Goal: Task Accomplishment & Management: Manage account settings

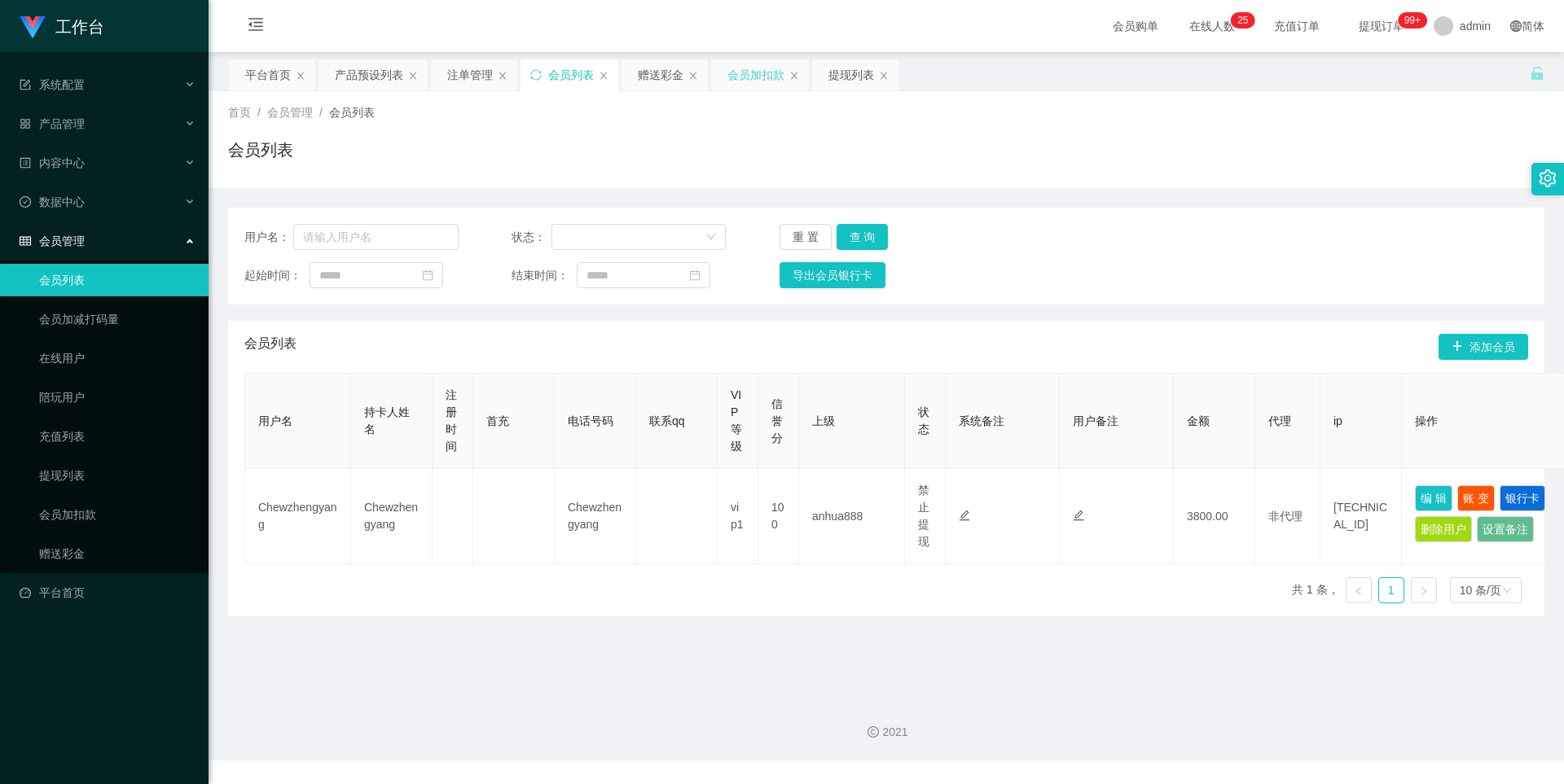
click at [750, 66] on div "会员加扣款" at bounding box center [756, 75] width 57 height 31
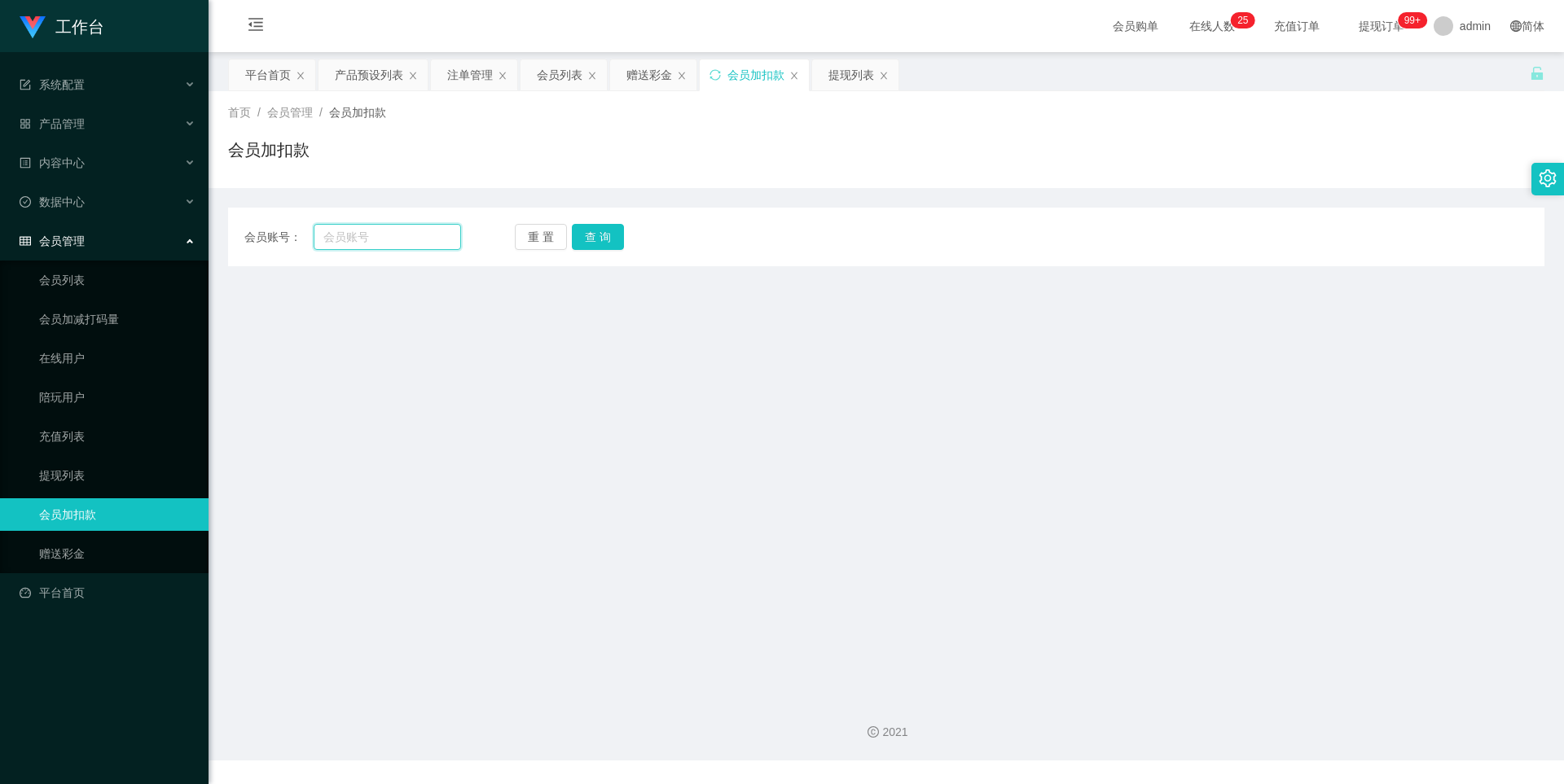
click at [406, 244] on input "text" at bounding box center [387, 236] width 147 height 26
paste input "Chewzhengyang"
type input "Chewzhengyang"
click at [590, 238] on button "查 询" at bounding box center [598, 236] width 52 height 26
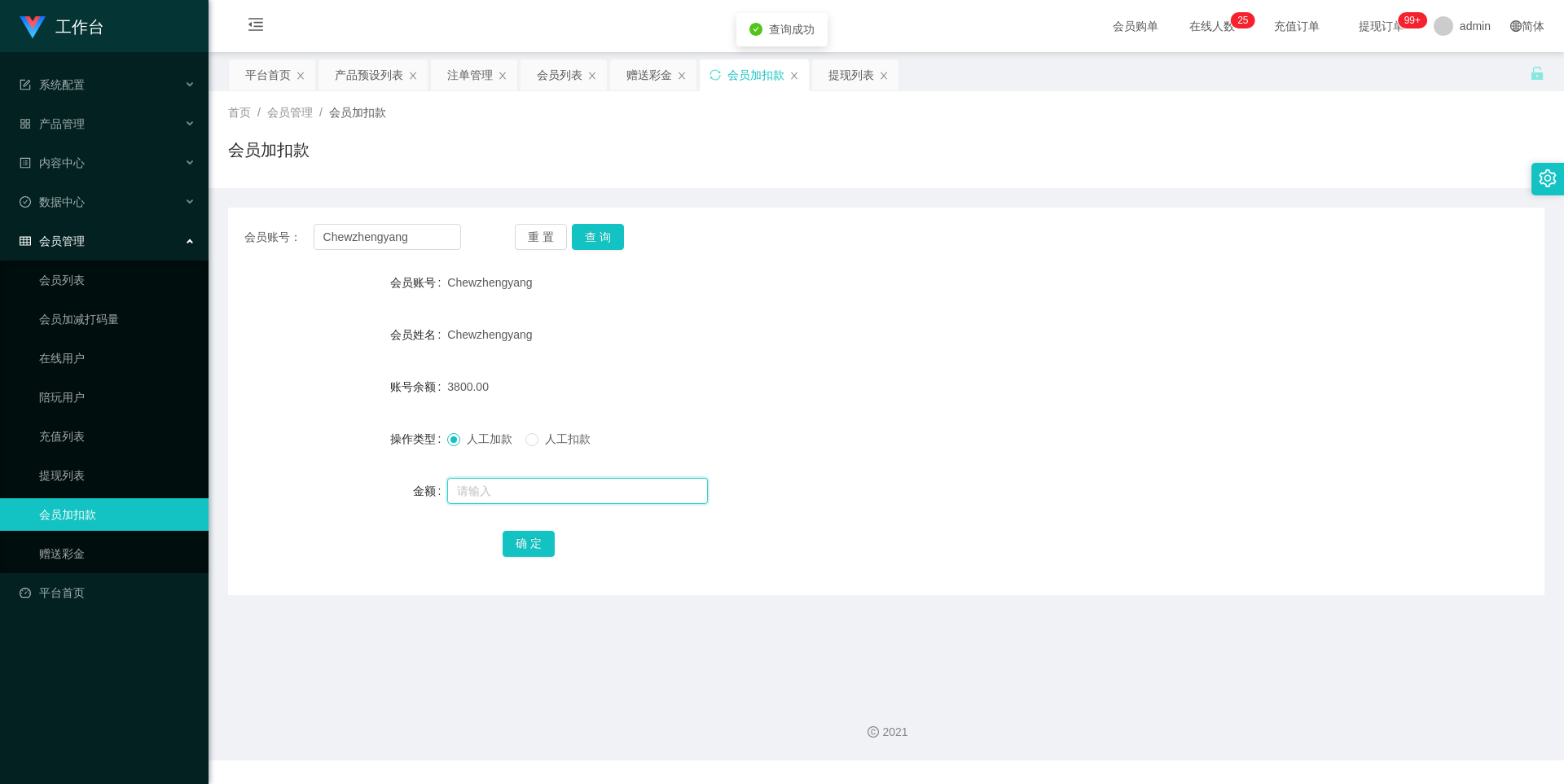
drag, startPoint x: 501, startPoint y: 490, endPoint x: 665, endPoint y: 434, distance: 173.3
click at [501, 490] on input "text" at bounding box center [578, 490] width 261 height 26
type input "4000"
click at [520, 540] on button "确 定" at bounding box center [528, 543] width 52 height 26
click at [877, 315] on form "会员账号 Chewzhengyang 会员姓名 Chewzhengyang 账号余额 7800.00 操作类型 人工加款 人工扣款 金额 确 定" at bounding box center [886, 413] width 1317 height 294
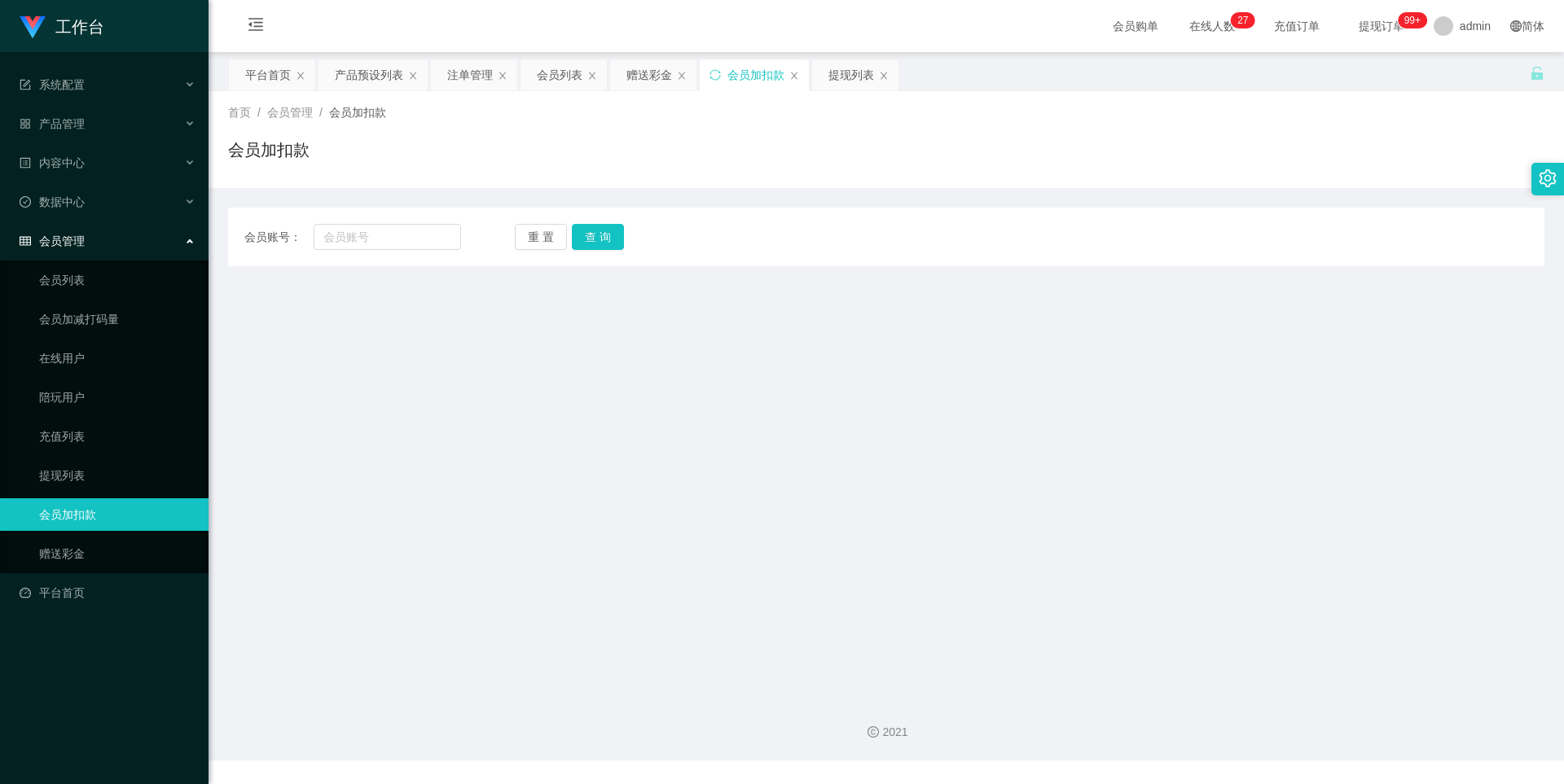
click at [358, 71] on div "产品预设列表" at bounding box center [368, 75] width 68 height 31
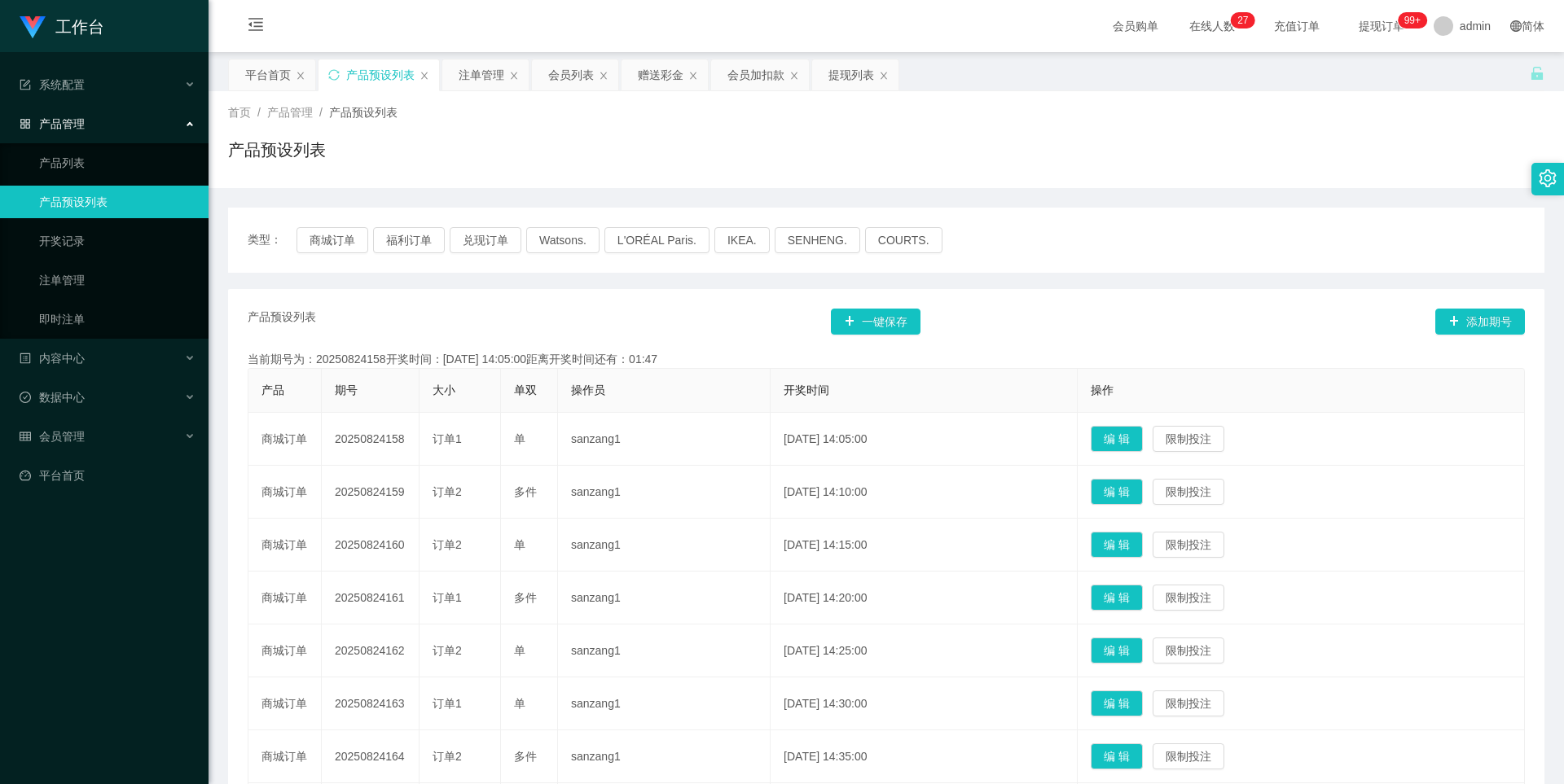
click at [747, 183] on div "首页 / 产品管理 / 产品预设列表 / 产品预设列表" at bounding box center [886, 139] width 1355 height 97
click at [565, 73] on div "会员列表" at bounding box center [571, 75] width 45 height 31
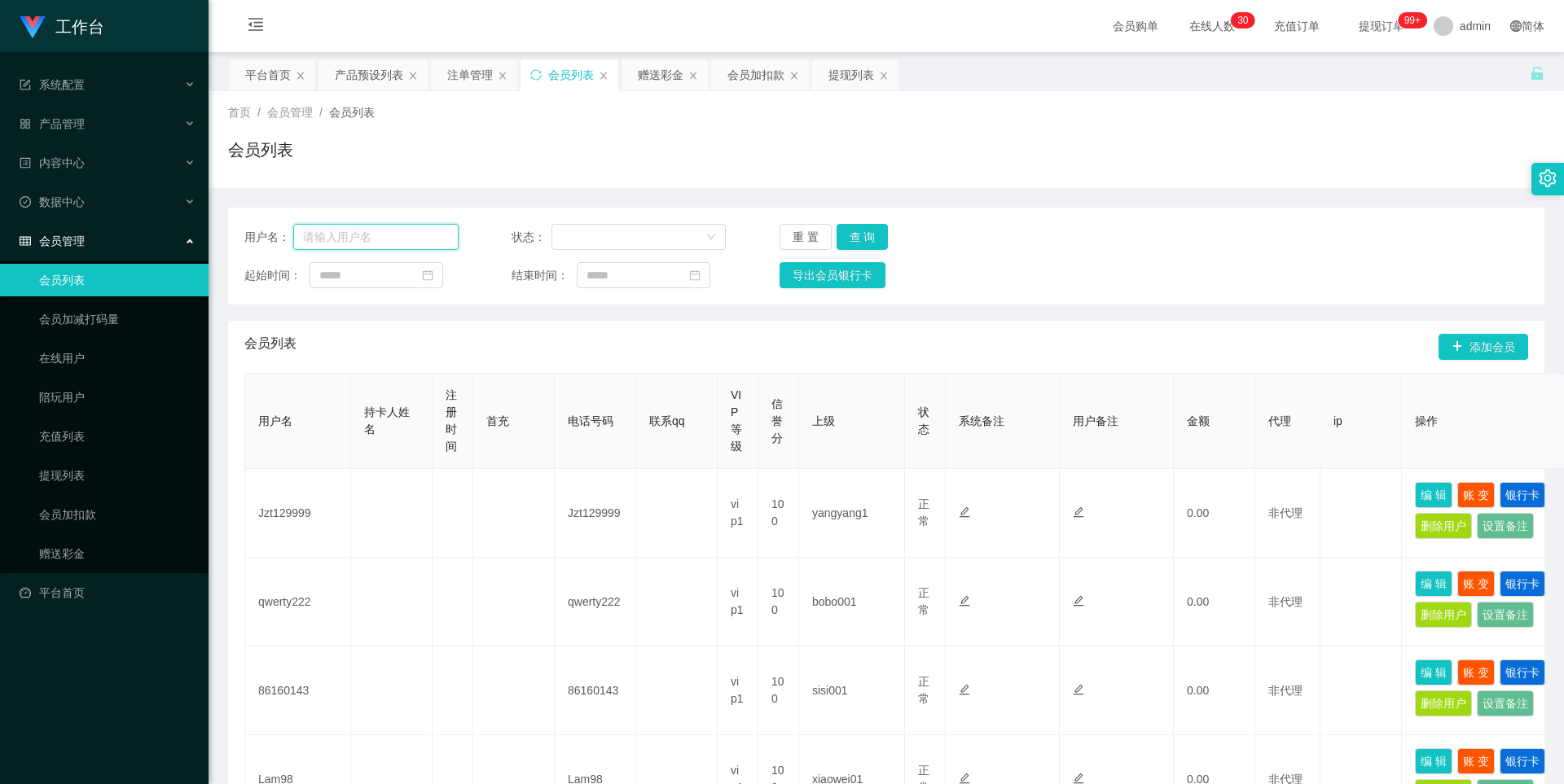
click at [379, 236] on input "text" at bounding box center [376, 236] width 166 height 26
paste input "Chewzhengyang"
type input "Chewzhengyang"
click at [861, 239] on button "查 询" at bounding box center [862, 236] width 52 height 26
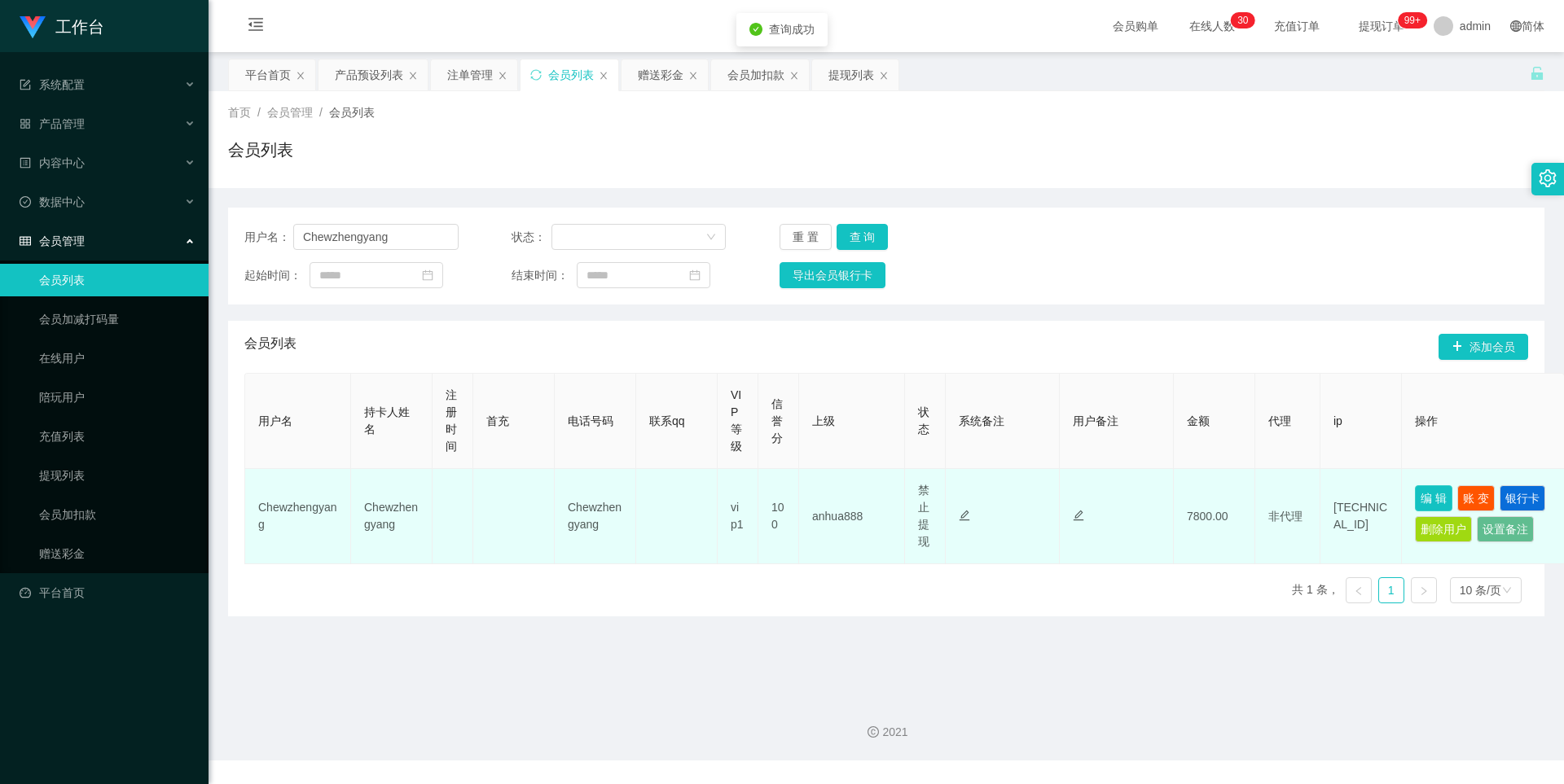
click at [1432, 495] on button "编 辑" at bounding box center [1434, 498] width 38 height 26
click at [1430, 494] on button "编 辑" at bounding box center [1434, 498] width 38 height 26
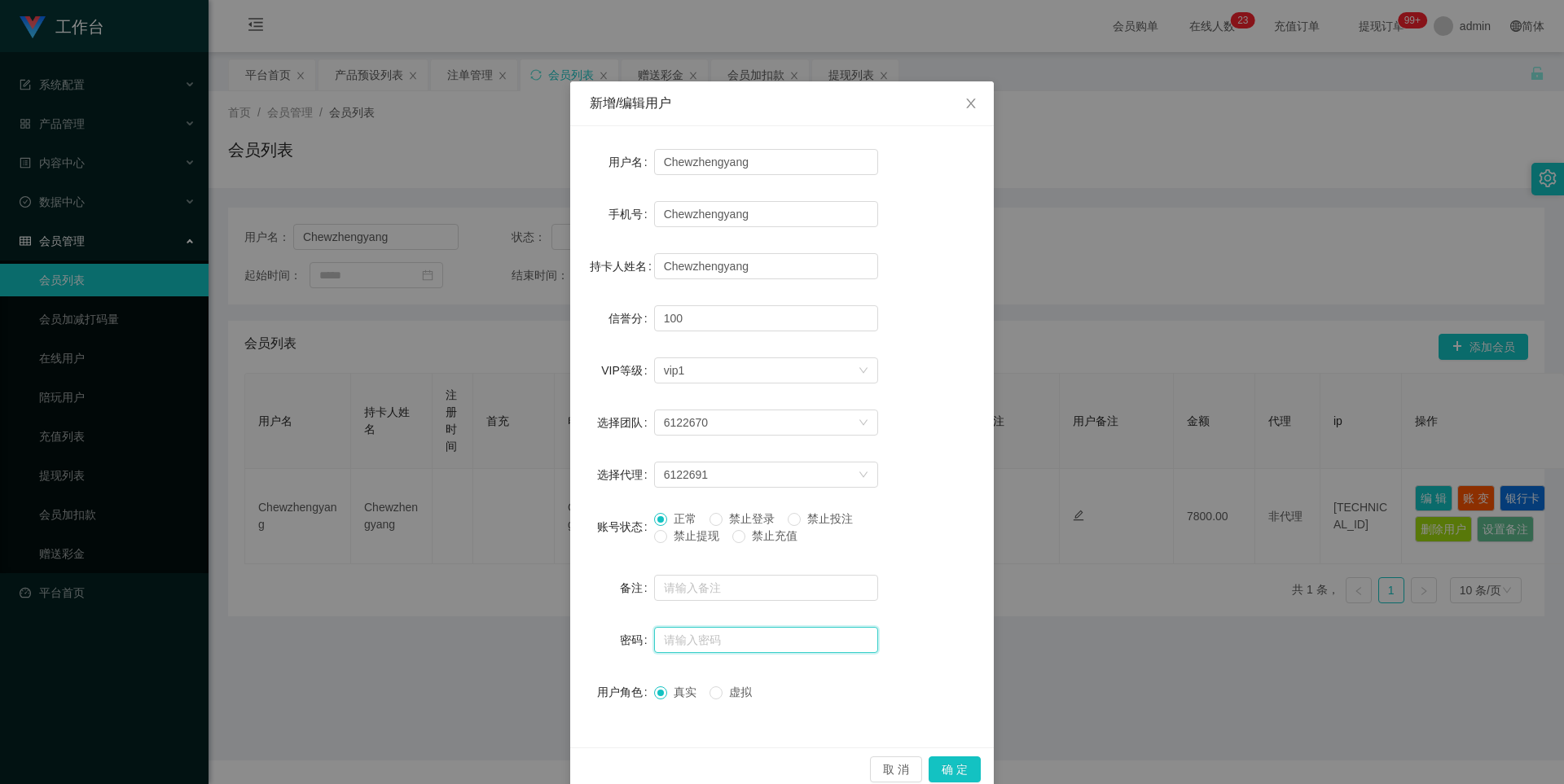
click at [698, 638] on input "text" at bounding box center [766, 640] width 224 height 26
click at [968, 110] on icon "图标: close" at bounding box center [970, 103] width 13 height 13
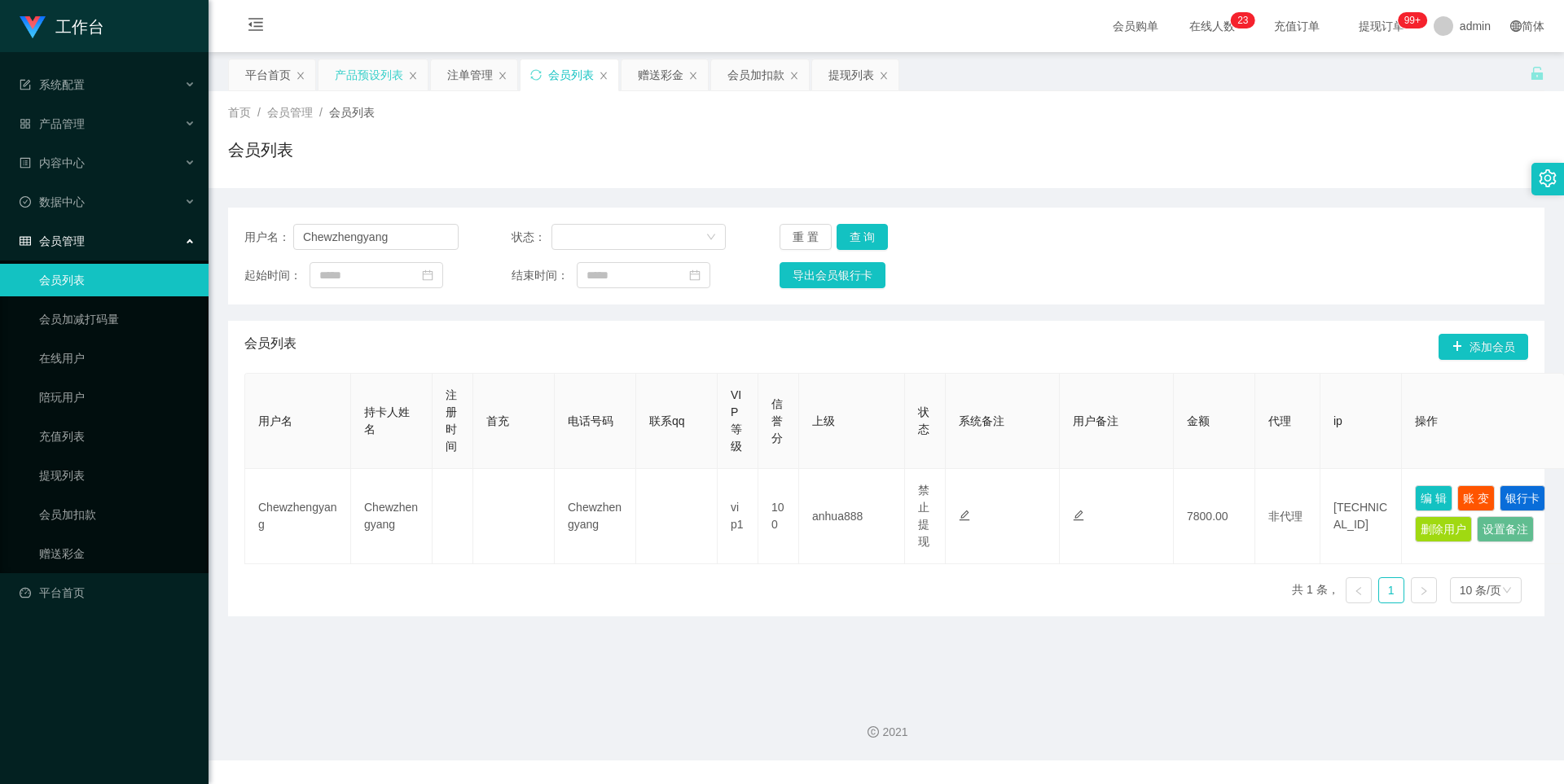
click at [347, 81] on div "产品预设列表" at bounding box center [368, 75] width 68 height 31
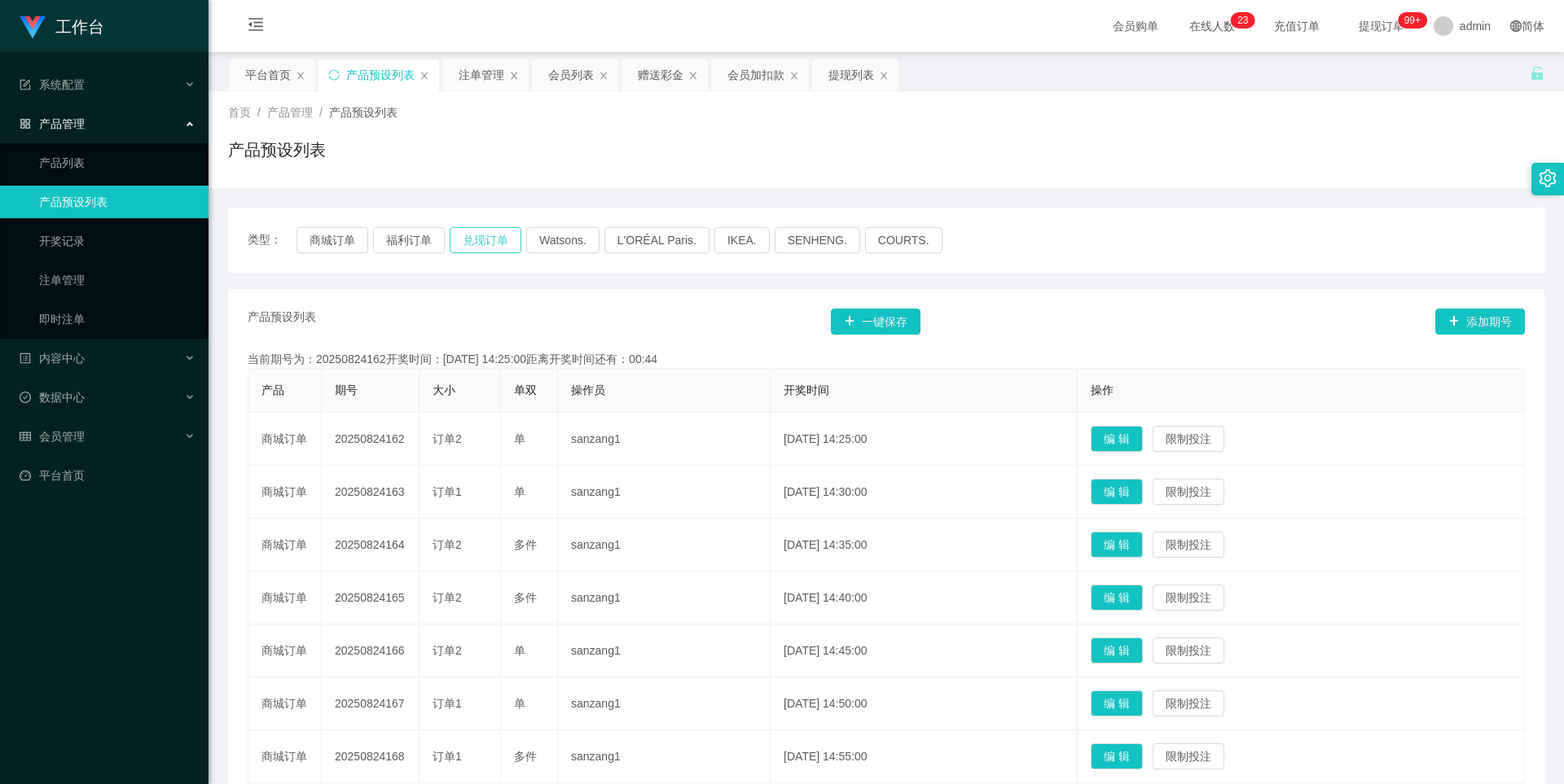
click at [484, 238] on button "兑现订单" at bounding box center [485, 240] width 72 height 26
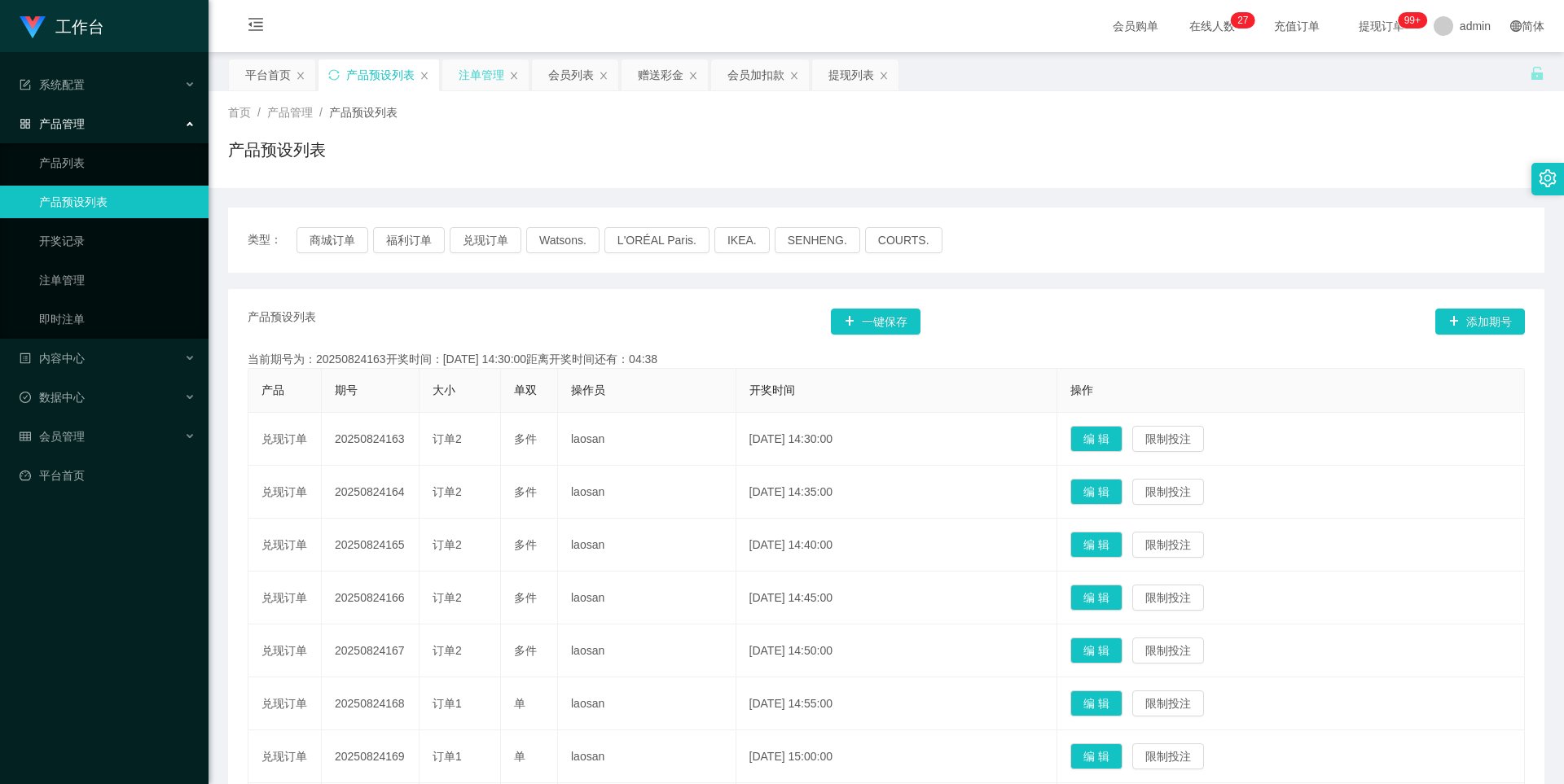
click at [458, 76] on div "注单管理" at bounding box center [485, 75] width 87 height 31
click at [492, 79] on div "注单管理" at bounding box center [481, 75] width 45 height 31
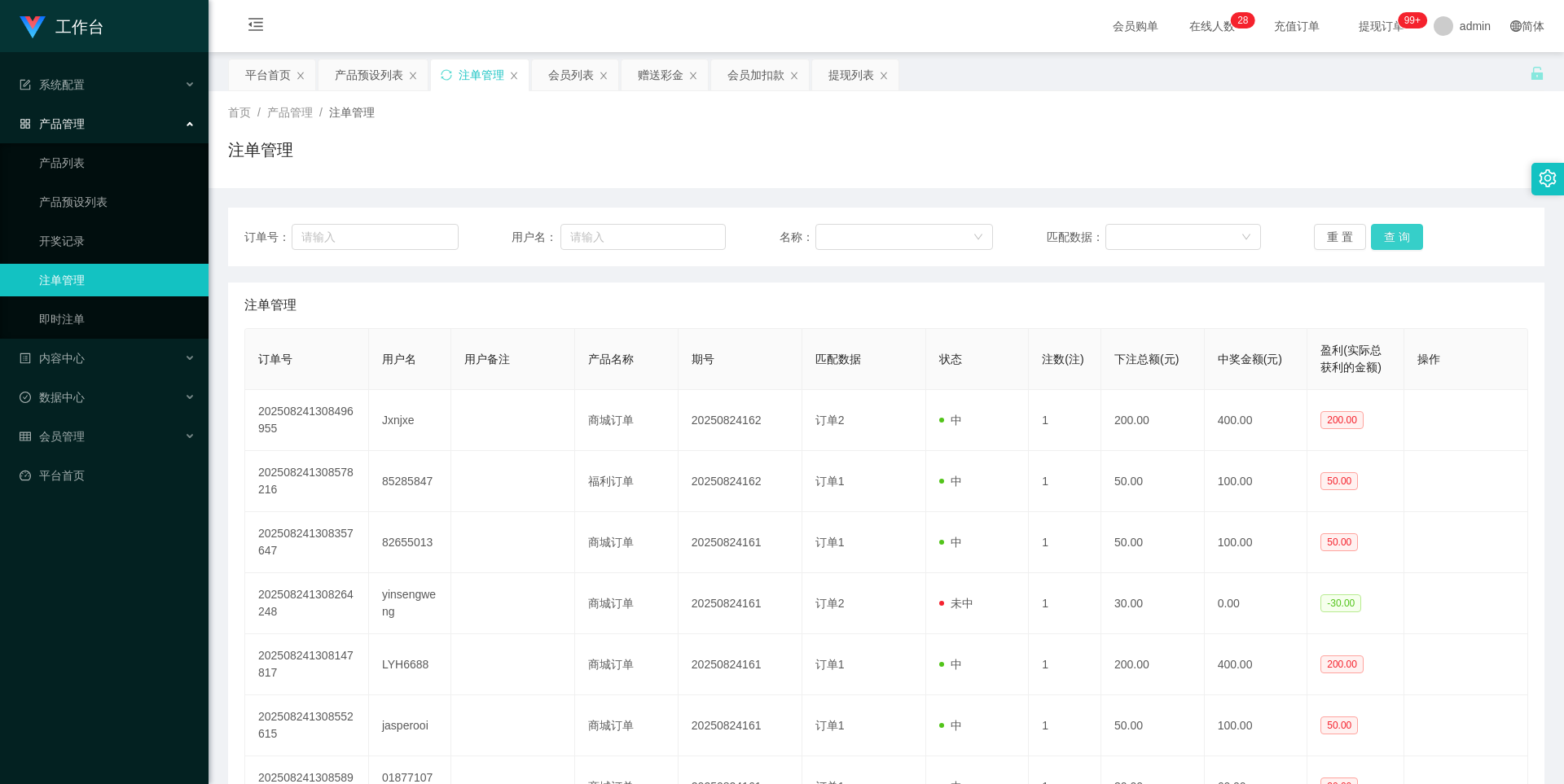
click at [1392, 230] on button "查 询" at bounding box center [1397, 236] width 52 height 26
click at [1392, 235] on button "查 询" at bounding box center [1397, 236] width 52 height 26
click at [1296, 140] on div "注单管理" at bounding box center [886, 156] width 1317 height 38
click at [1396, 235] on button "查 询" at bounding box center [1397, 236] width 52 height 26
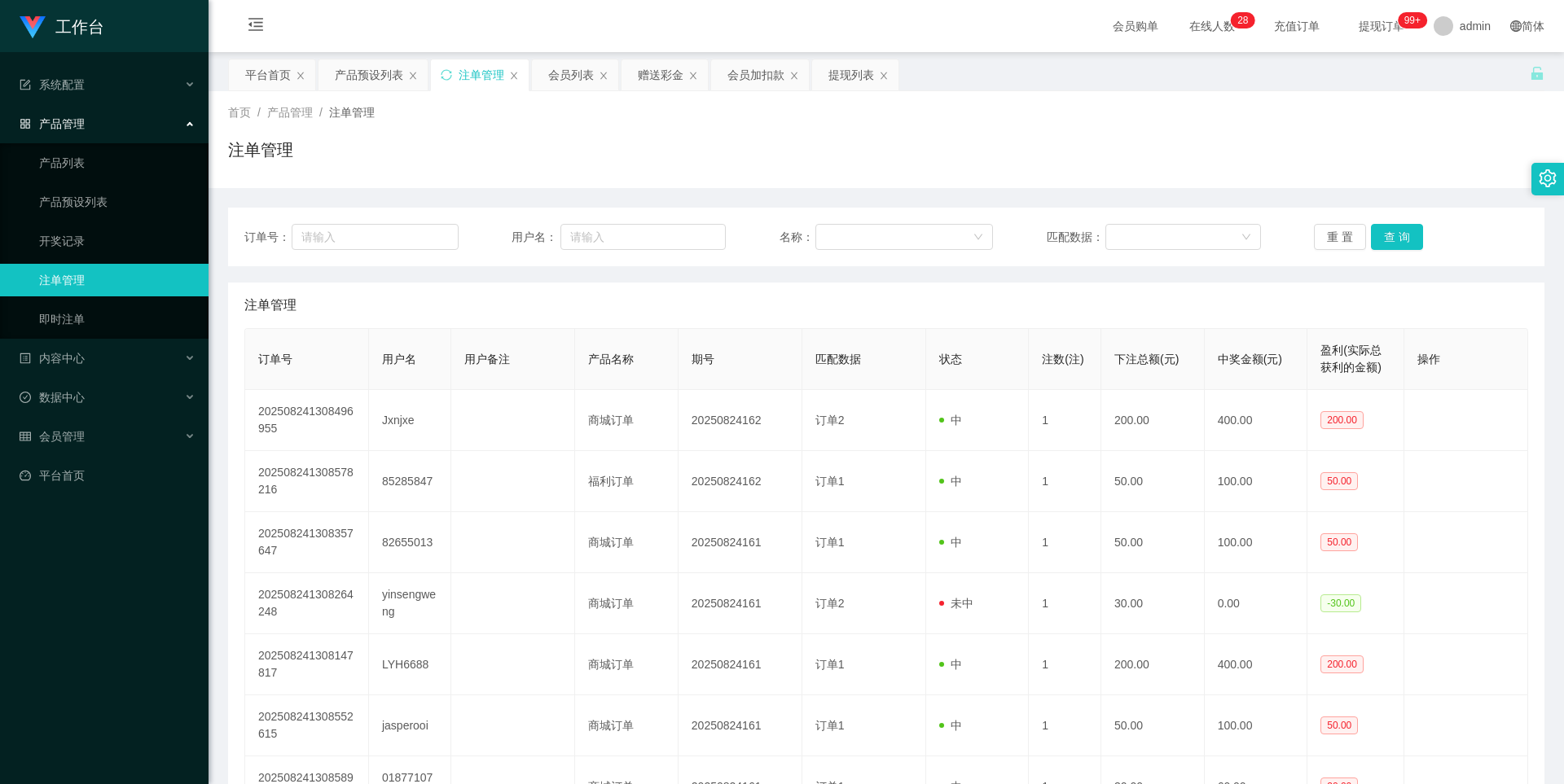
click at [1337, 143] on div "注单管理" at bounding box center [886, 156] width 1317 height 38
click at [1392, 234] on button "查 询" at bounding box center [1397, 236] width 52 height 26
click at [619, 137] on div "首页 / 产品管理 / 注单管理 / 注单管理" at bounding box center [886, 140] width 1317 height 71
click at [1396, 235] on button "查 询" at bounding box center [1397, 236] width 52 height 26
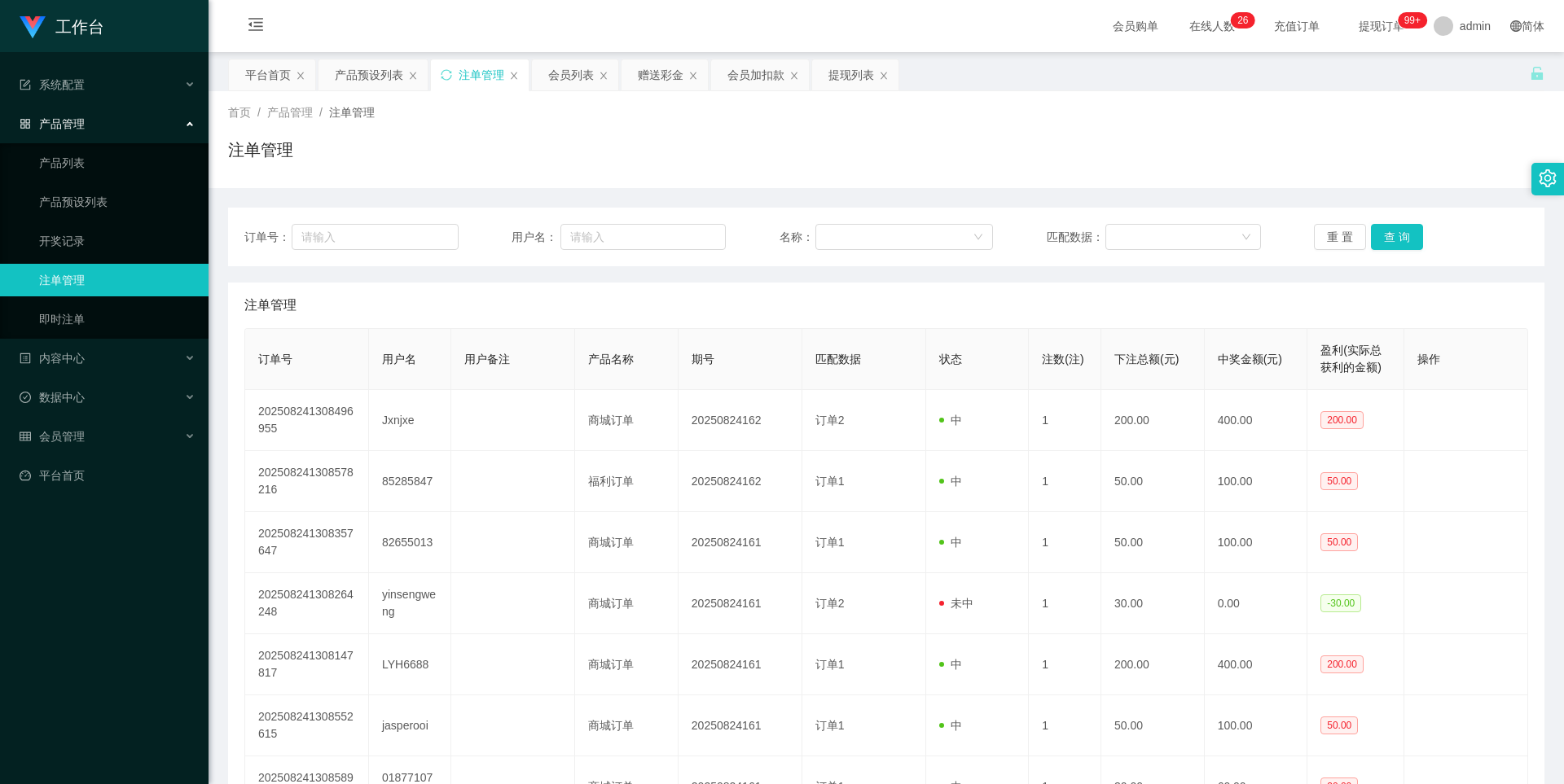
click at [1147, 132] on div "首页 / 产品管理 / 注单管理 / 注单管理" at bounding box center [886, 140] width 1317 height 71
click at [561, 75] on div "会员列表" at bounding box center [571, 75] width 45 height 31
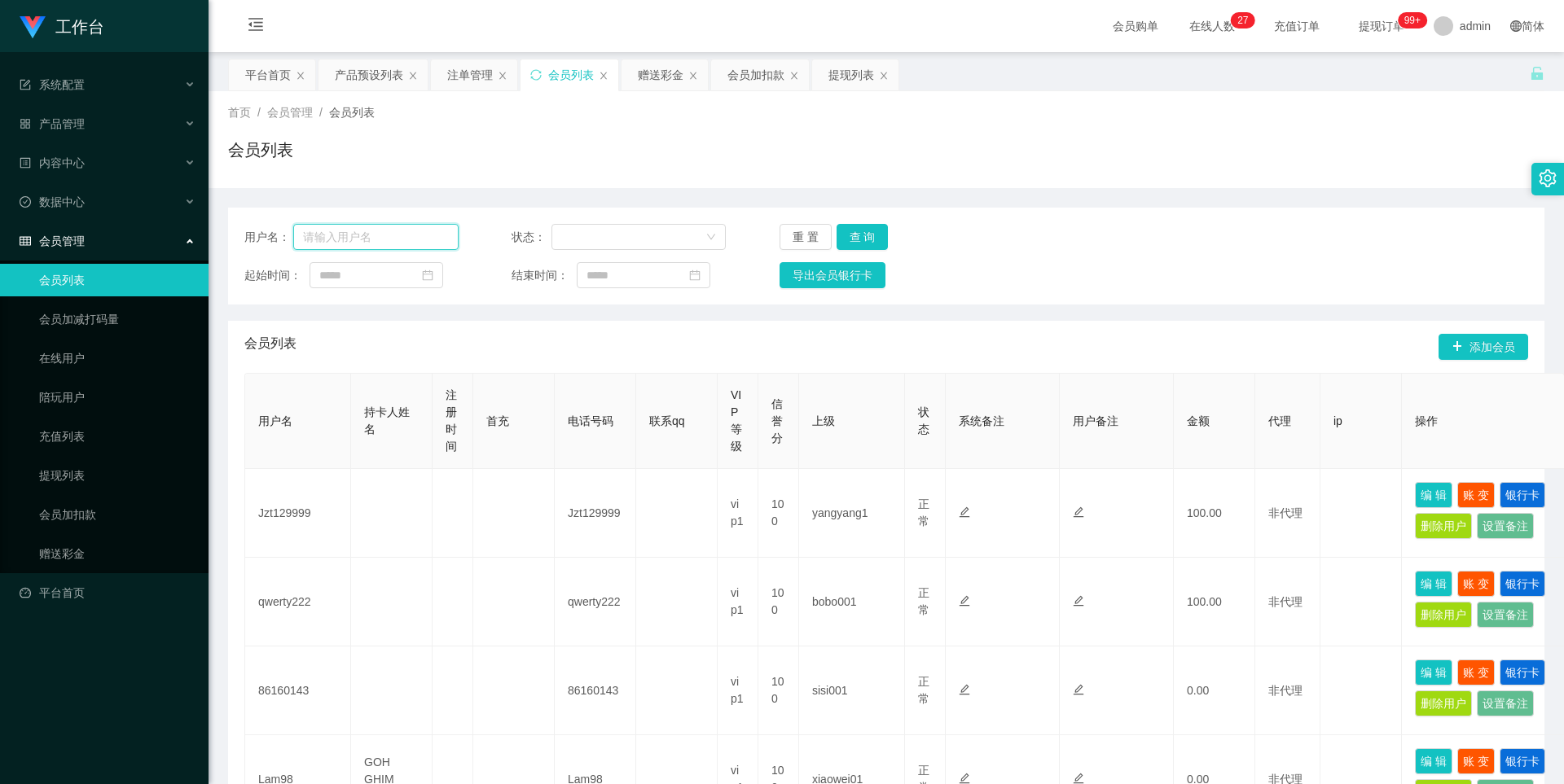
click at [411, 241] on input "text" at bounding box center [376, 236] width 166 height 26
paste input "订单2 多件"
click at [855, 231] on button "查 询" at bounding box center [862, 236] width 52 height 26
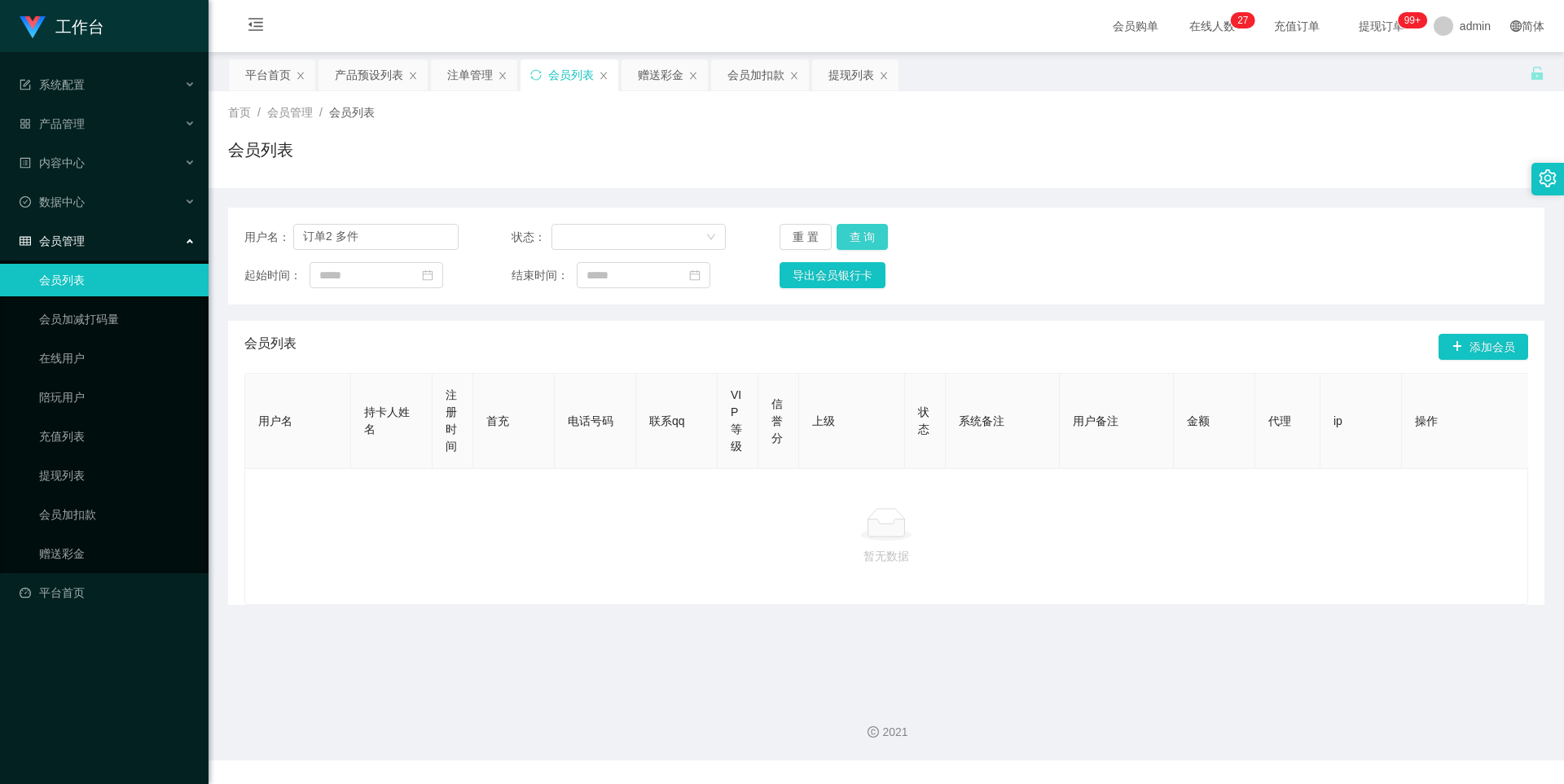
click at [856, 233] on button "查 询" at bounding box center [862, 236] width 52 height 26
drag, startPoint x: 322, startPoint y: 237, endPoint x: 236, endPoint y: 233, distance: 86.1
click at [236, 233] on div "用户名： 订单2 多件 状态： 重 置 查 询 起始时间： 结束时间： 导出会员银行卡" at bounding box center [886, 256] width 1317 height 97
drag, startPoint x: 380, startPoint y: 241, endPoint x: 278, endPoint y: 241, distance: 102.0
click at [278, 241] on div "用户名： 订单2 多件" at bounding box center [351, 236] width 215 height 26
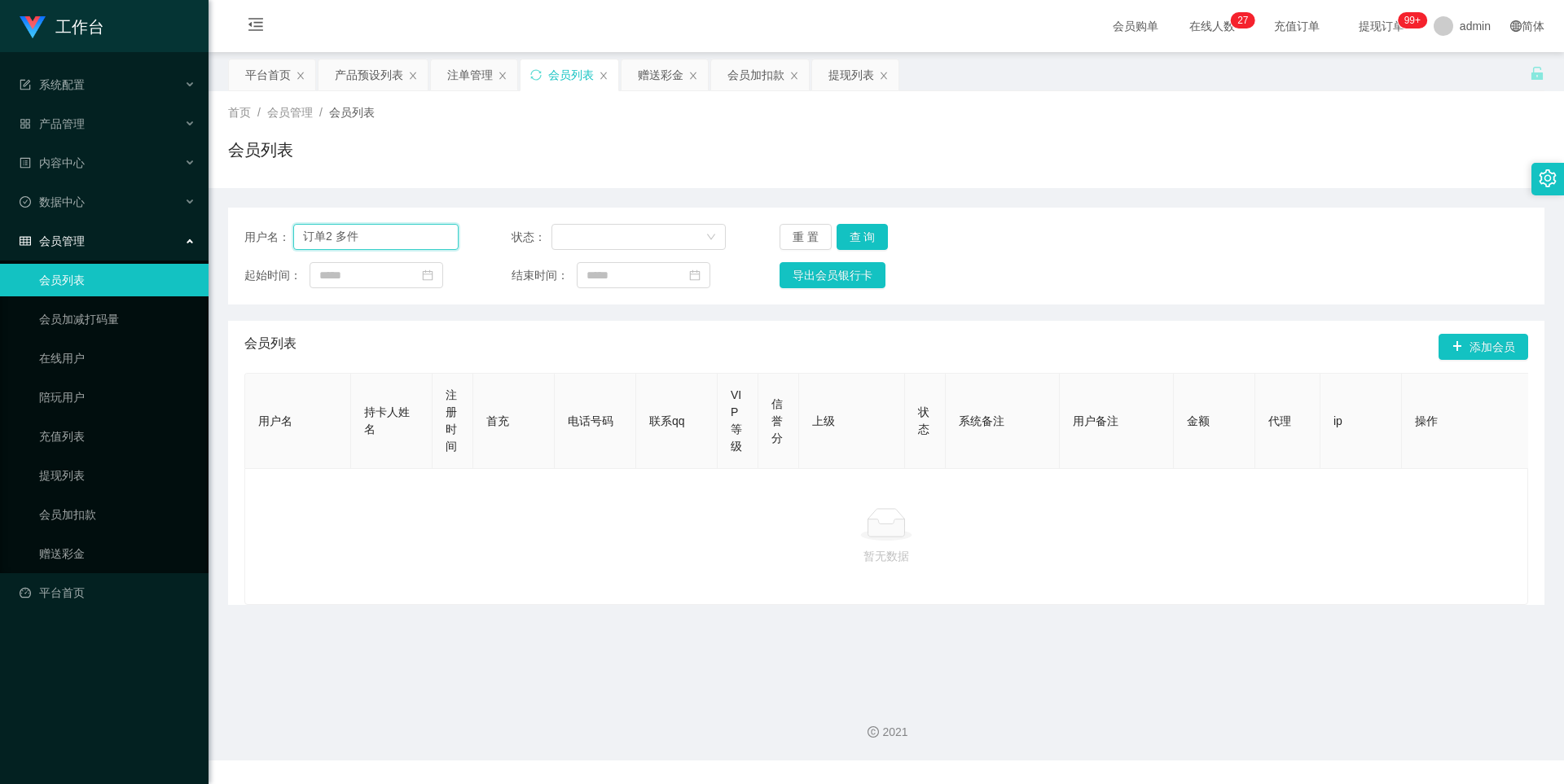
paste input "Chewzhengyang"
type input "Chewzhengyang"
click at [879, 234] on button "查 询" at bounding box center [862, 236] width 52 height 26
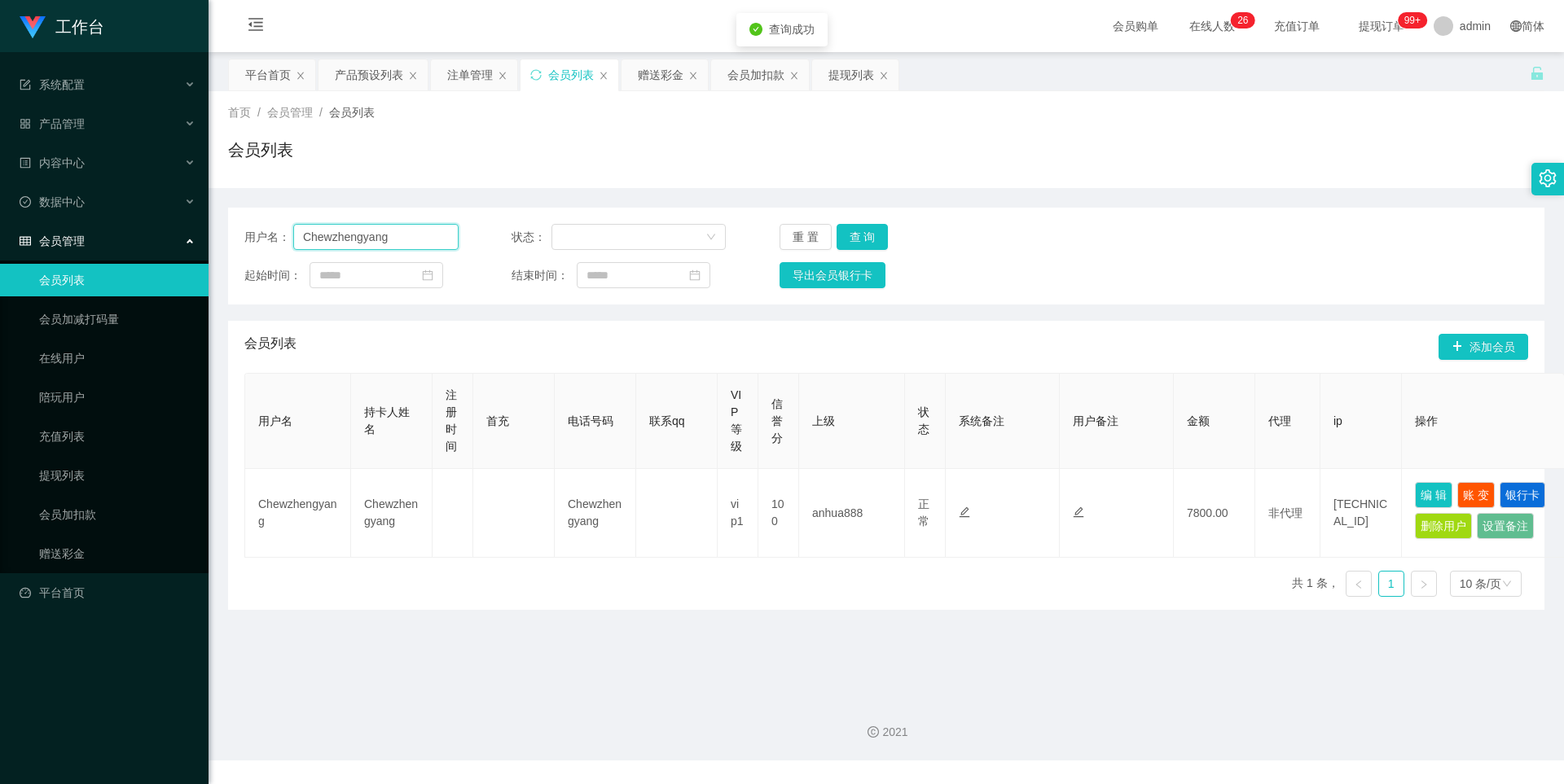
drag, startPoint x: 360, startPoint y: 239, endPoint x: 245, endPoint y: 225, distance: 115.8
click at [245, 225] on div "用户名： Chewzhengyang" at bounding box center [351, 236] width 215 height 26
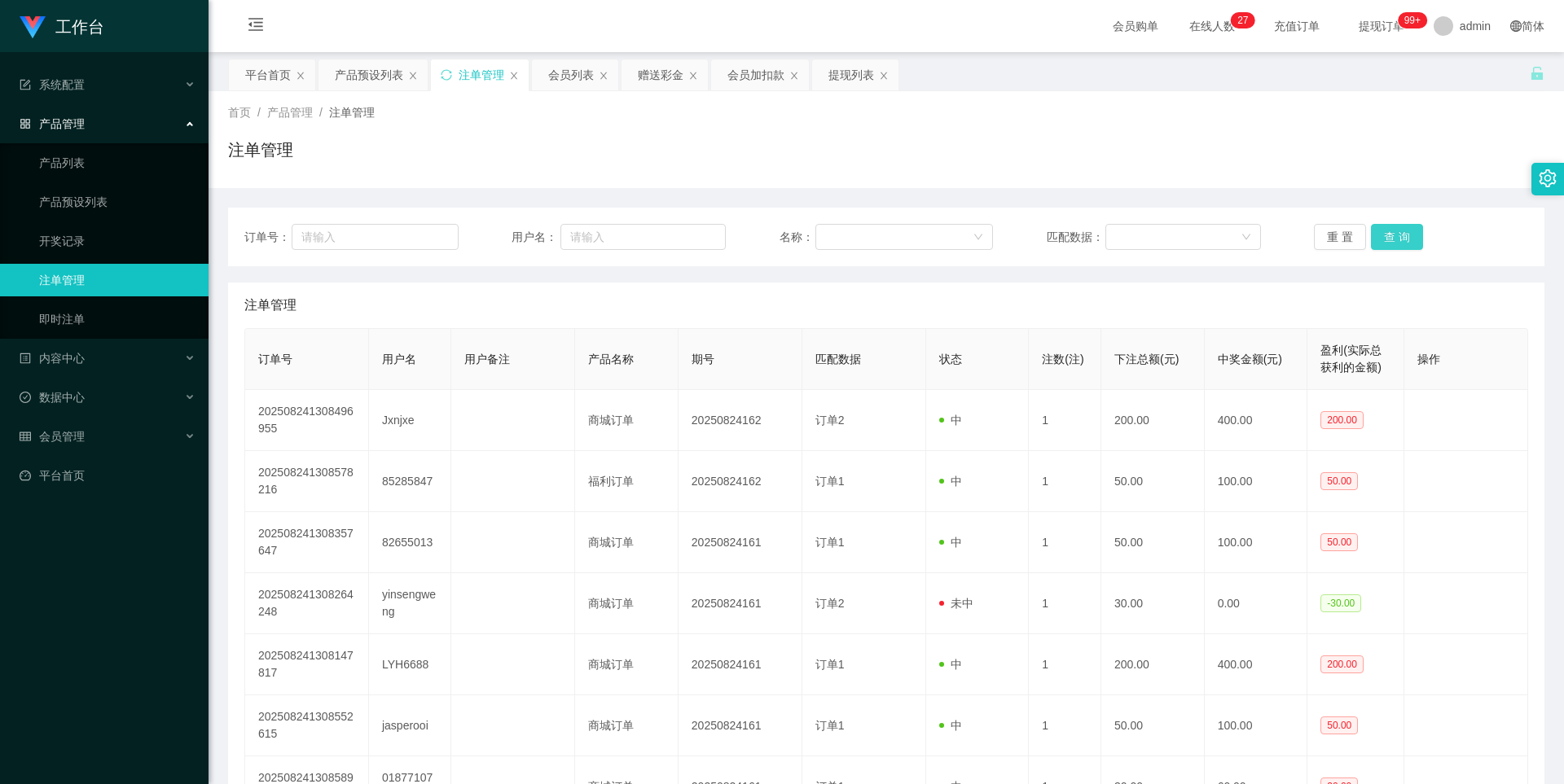
click at [1391, 234] on button "查 询" at bounding box center [1397, 236] width 52 height 26
drag, startPoint x: 1392, startPoint y: 223, endPoint x: 1392, endPoint y: 239, distance: 16.0
click at [1392, 225] on div "订单号： 用户名： 名称： 匹配数据： 重 置 查 询" at bounding box center [886, 237] width 1317 height 59
click at [1392, 239] on button "查 询" at bounding box center [1397, 236] width 52 height 26
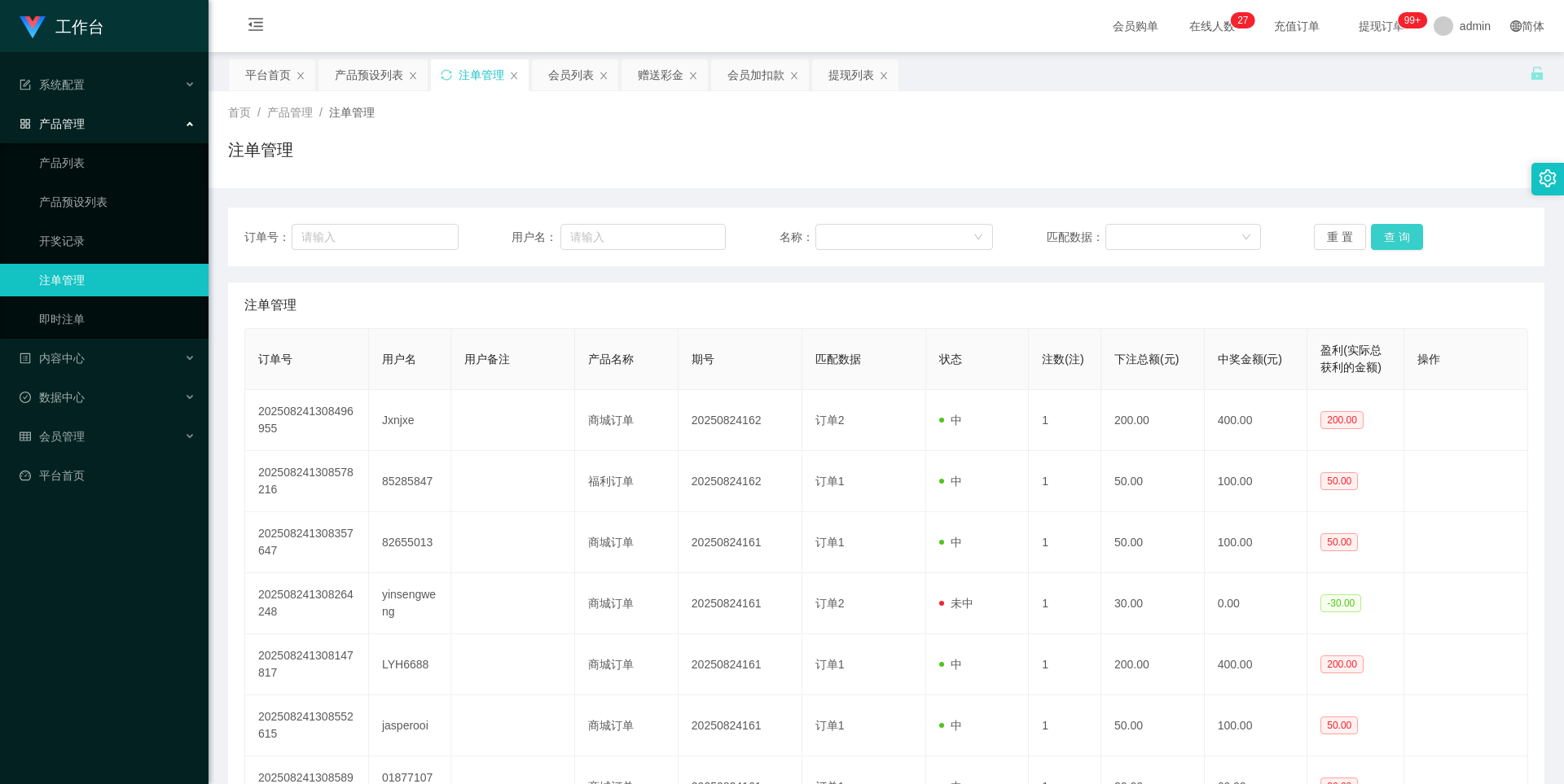
click at [1389, 241] on button "查 询" at bounding box center [1397, 236] width 52 height 26
click at [1116, 121] on div "首页 / 产品管理 / 注单管理 / 注单管理" at bounding box center [886, 140] width 1317 height 71
click at [1406, 232] on button "查 询" at bounding box center [1397, 236] width 52 height 26
click at [1385, 233] on button "查 询" at bounding box center [1397, 236] width 52 height 26
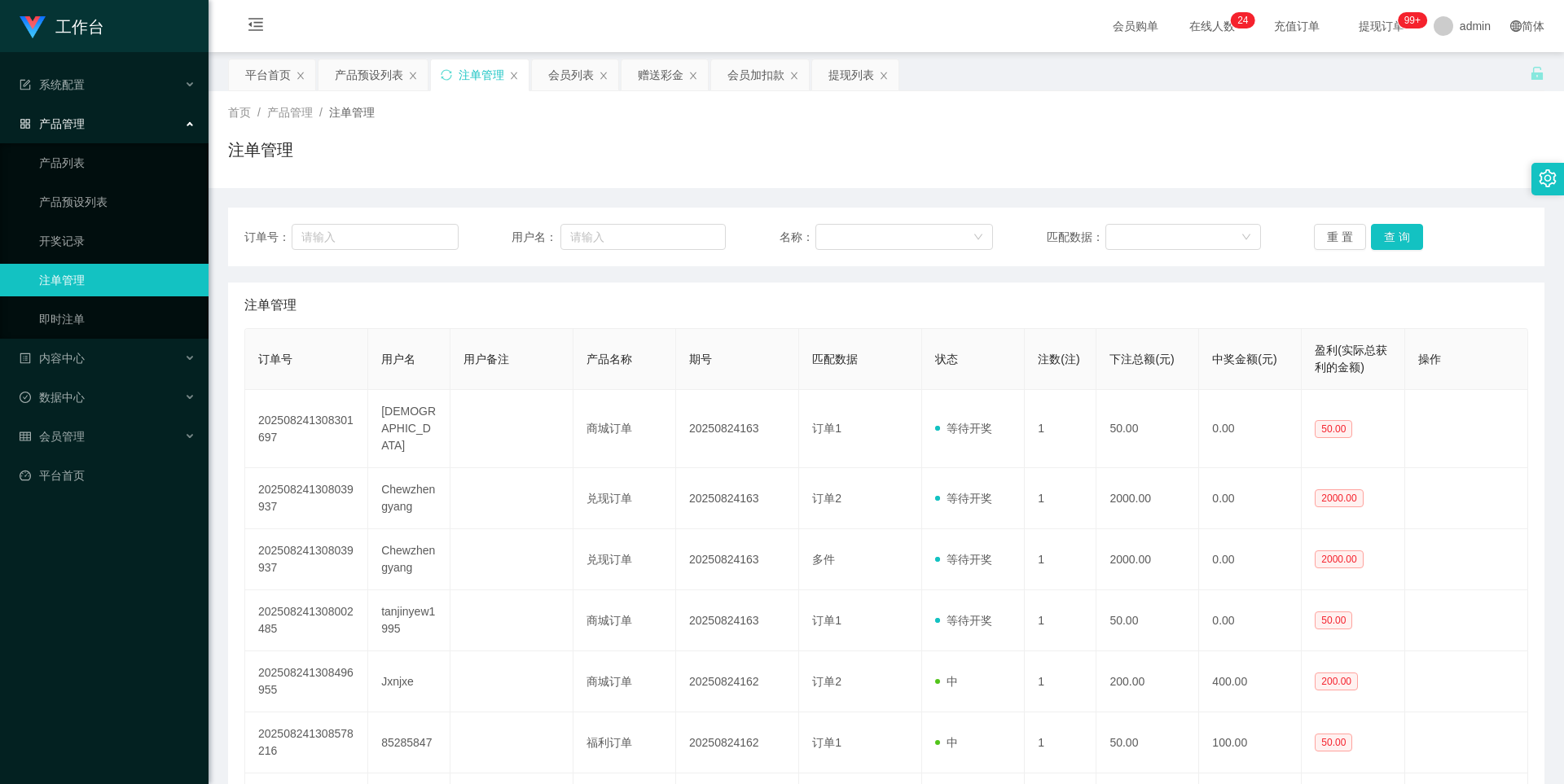
click at [1102, 142] on div "注单管理" at bounding box center [886, 156] width 1317 height 38
